Goal: Contribute content

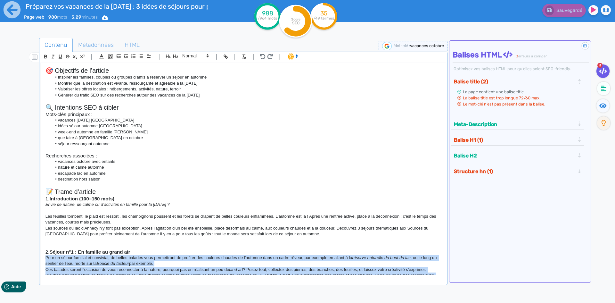
scroll to position [128, 0]
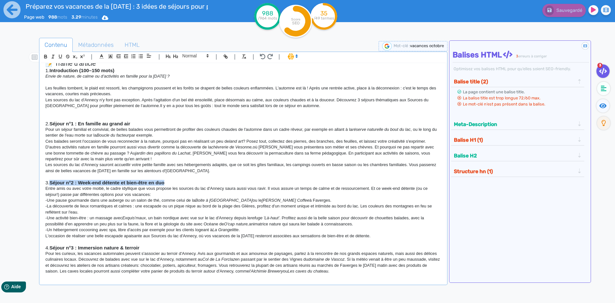
drag, startPoint x: 171, startPoint y: 183, endPoint x: 52, endPoint y: 183, distance: 119.2
click at [52, 183] on h3 "3. Séjour n°2 : Week-end détente et bien-être en duo" at bounding box center [244, 183] width 396 height 6
copy strong "Séjour n°2 : Week-end détente et bien-être en duo"
click at [53, 192] on p "Entre amis ou avec votre moitié, le cadre idyllique que vous propose les source…" at bounding box center [244, 192] width 396 height 12
drag, startPoint x: 44, startPoint y: 188, endPoint x: 381, endPoint y: 234, distance: 339.9
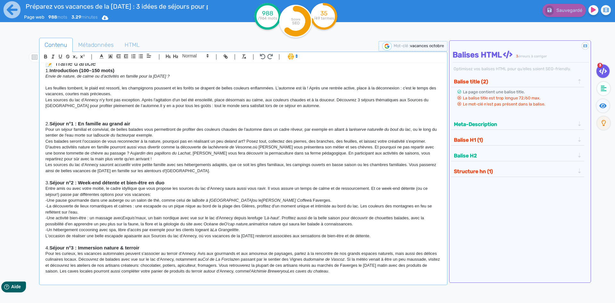
click at [381, 234] on div "🎯 Objectifs de l’article Inspirer les familles, couples ou groupes d’amis à rés…" at bounding box center [243, 169] width 405 height 212
copy div "Lorem ipsu do sita conse adipis, el seddo eiusmodte inc utla etdolor mag aliqua…"
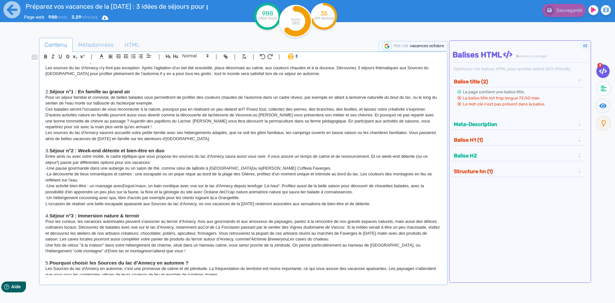
click at [150, 212] on p at bounding box center [244, 210] width 396 height 6
drag, startPoint x: 152, startPoint y: 216, endPoint x: 60, endPoint y: 214, distance: 92.0
click at [60, 214] on h3 "4. Séjour n°3 : Immersion nature & terroir" at bounding box center [244, 216] width 396 height 6
click at [134, 219] on p "Pour les curieux, les vacances automnales peuvent s'associer au terroir d'Annec…" at bounding box center [244, 231] width 396 height 24
drag, startPoint x: 140, startPoint y: 215, endPoint x: 52, endPoint y: 218, distance: 88.2
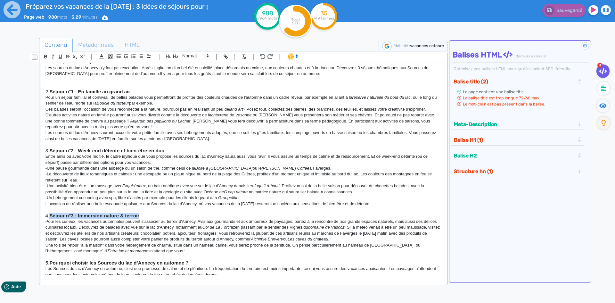
click at [52, 218] on strong "Séjour n°3 : Immersion nature & terroir" at bounding box center [94, 215] width 90 height 5
click at [156, 252] on p "Une fois de retour "à la maison" dans votre hébergement de charme, situé dans u…" at bounding box center [244, 248] width 396 height 12
drag, startPoint x: 162, startPoint y: 252, endPoint x: 17, endPoint y: 218, distance: 148.6
click at [17, 218] on div "Contenu Métadonnées HTML | | H3 H4 H5 H6 Normal | | | | 🎯 Objectifs de l’articl…" at bounding box center [315, 187] width 600 height 312
click at [141, 227] on p "Pour les curieux, les vacances automnales peuvent s'associer au terroir d'Annec…" at bounding box center [244, 231] width 396 height 24
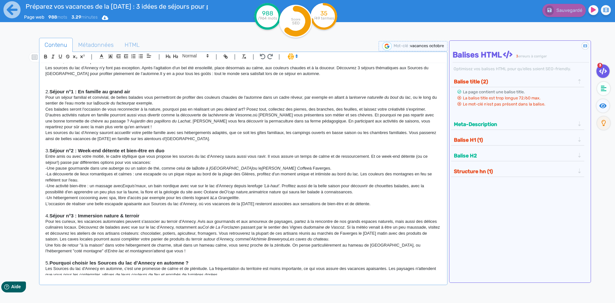
click at [171, 219] on p "Pour les curieux, les vacances automnales peuvent s'associer au terroir d'Annec…" at bounding box center [244, 231] width 396 height 24
drag, startPoint x: 156, startPoint y: 215, endPoint x: 51, endPoint y: 216, distance: 104.5
click at [51, 216] on h3 "4. Séjour n°3 : Immersion nature & terroir" at bounding box center [244, 216] width 396 height 6
copy strong "Séjour n°3 : Immersion nature & terroir"
click at [160, 258] on p at bounding box center [244, 257] width 396 height 6
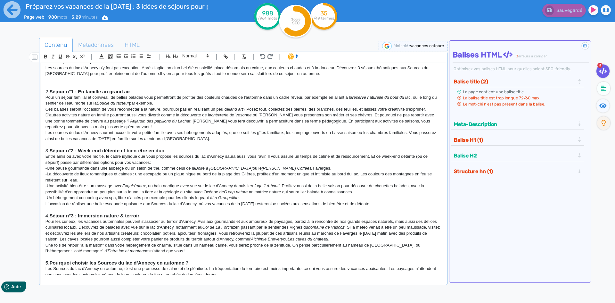
click at [171, 245] on p "Une fois de retour "à la maison" dans votre hébergement de charme, situé dans u…" at bounding box center [244, 248] width 396 height 12
click at [92, 238] on p "Pour les curieux, les vacances automnales peuvent s'associer au terroir d'Annec…" at bounding box center [244, 231] width 396 height 24
drag, startPoint x: 88, startPoint y: 223, endPoint x: 167, endPoint y: 250, distance: 83.0
click at [167, 250] on div "🎯 Objectifs de l’article Inspirer les familles, couples ou groupes d’amis à rés…" at bounding box center [243, 169] width 405 height 212
copy div "Lore ips dolorsi, ame consecte adipiscing elitsed d'eiusmodt in utlabor e'Dolor…"
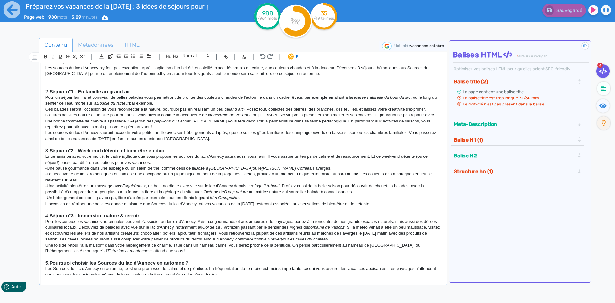
scroll to position [208, 0]
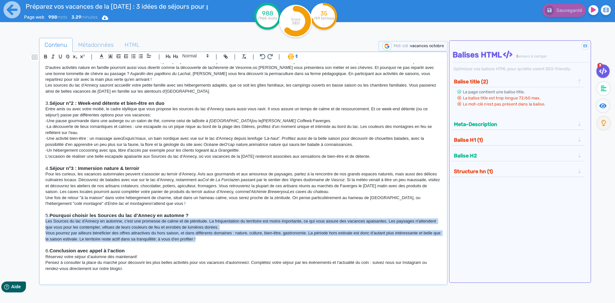
drag, startPoint x: 209, startPoint y: 242, endPoint x: 40, endPoint y: 220, distance: 170.3
click at [40, 220] on div "🎯 Objectifs de l’article Inspirer les familles, couples ou groupes d’amis à rés…" at bounding box center [243, 174] width 406 height 223
copy div "Les Sources du lac d'Annecy en automne, c'est une promesse de calme et de pléni…"
